Goal: Transaction & Acquisition: Purchase product/service

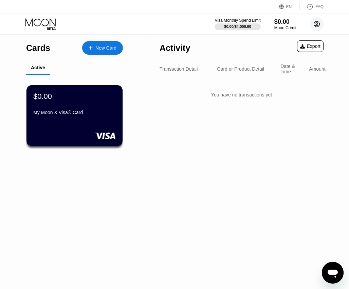
click at [318, 27] on circle at bounding box center [317, 24] width 14 height 14
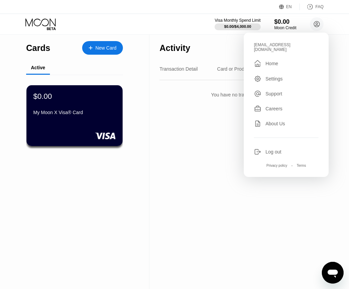
click at [174, 132] on div "Activity Export Transaction Detail Card or Product Detail Date & Time Amount Yo…" at bounding box center [242, 161] width 185 height 255
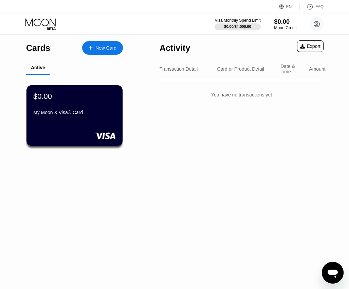
click at [280, 27] on div "Moon Credit" at bounding box center [285, 27] width 23 height 5
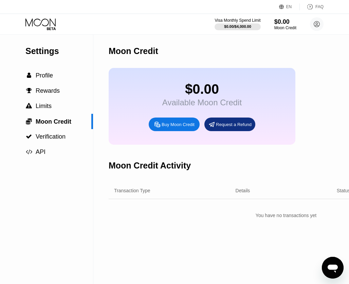
click at [186, 127] on div "Buy Moon Credit" at bounding box center [178, 125] width 33 height 6
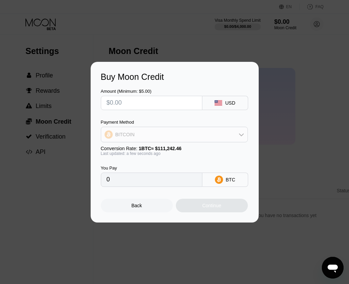
click at [203, 136] on div "BITCOIN" at bounding box center [174, 135] width 146 height 14
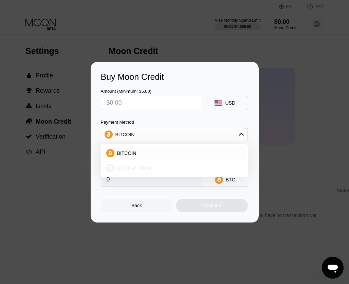
click at [153, 168] on div "USDT on TRON" at bounding box center [179, 167] width 128 height 5
type input "0.00"
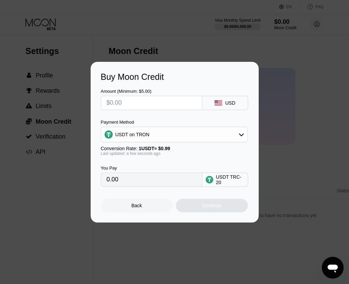
click at [158, 182] on input "0.00" at bounding box center [152, 180] width 90 height 14
click at [144, 183] on input "0.00" at bounding box center [152, 180] width 90 height 14
click at [143, 183] on input "0.00" at bounding box center [152, 180] width 90 height 14
click at [151, 99] on input "text" at bounding box center [152, 103] width 90 height 14
type input "$5"
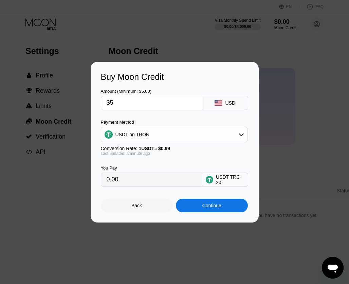
type input "5.05"
type input "0.00"
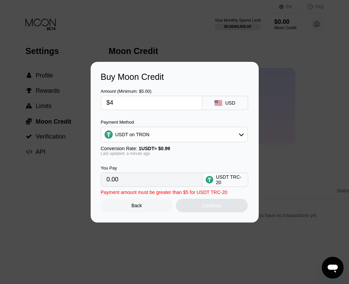
type input "$45"
type input "45.45"
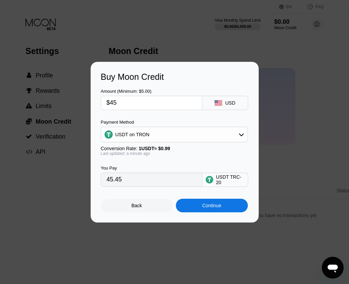
type input "$45"
click at [211, 207] on div "Continue" at bounding box center [212, 205] width 19 height 5
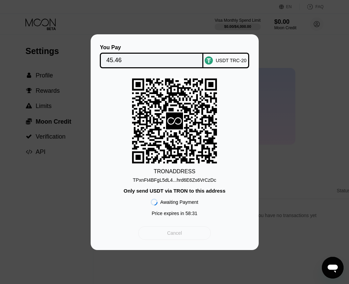
click at [167, 234] on div "Cancel" at bounding box center [174, 233] width 72 height 14
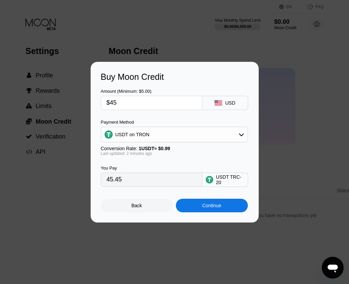
drag, startPoint x: 131, startPoint y: 104, endPoint x: 75, endPoint y: 107, distance: 56.1
click at [75, 107] on div "Buy Moon Credit Amount (Minimum: $5.00) $45 USD Payment Method USDT on TRON Con…" at bounding box center [174, 142] width 349 height 161
type input "$5"
type input "5.05"
type input "$50"
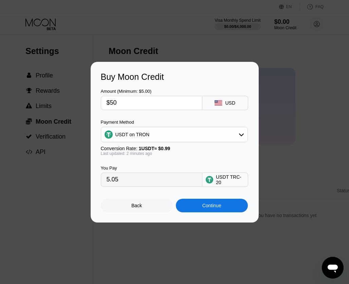
type input "50.51"
type input "$50"
click at [223, 206] on div "Continue" at bounding box center [212, 206] width 72 height 14
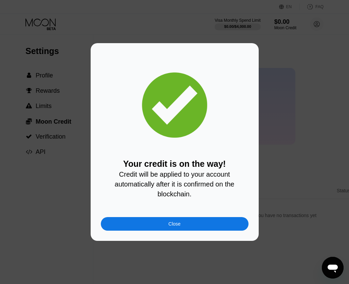
click at [182, 231] on div "Close" at bounding box center [175, 224] width 148 height 14
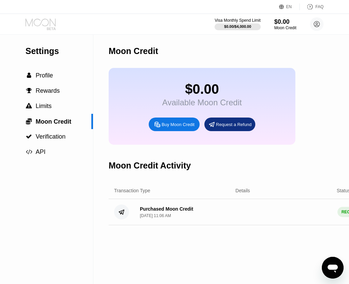
click at [33, 24] on icon at bounding box center [41, 24] width 32 height 12
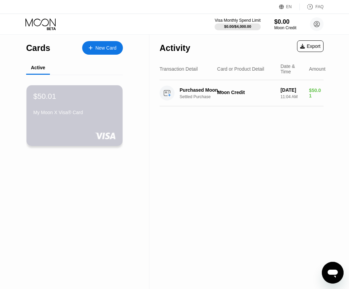
click at [77, 107] on div "$50.01 My Moon X Visa® Card" at bounding box center [74, 105] width 83 height 26
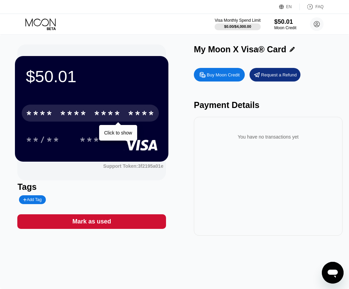
click at [100, 112] on div "* * * *" at bounding box center [107, 114] width 27 height 11
